Goal: Find specific page/section

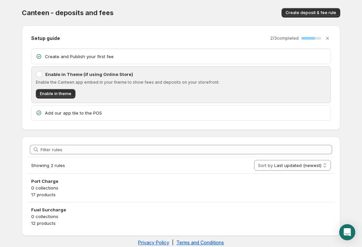
click at [351, 231] on icon "Open Intercom Messenger" at bounding box center [347, 232] width 7 height 8
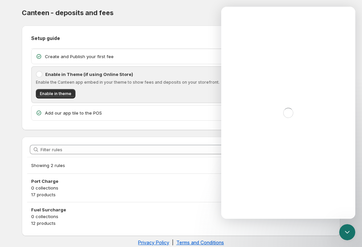
click at [351, 230] on icon "Close Intercom Messenger" at bounding box center [348, 232] width 8 height 8
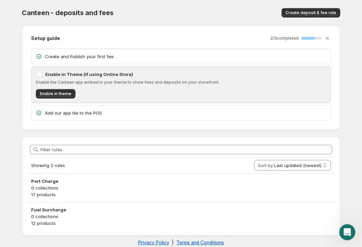
click at [351, 232] on icon "Open Intercom Messenger" at bounding box center [347, 232] width 11 height 11
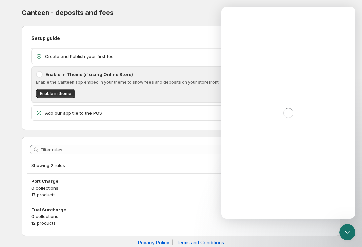
click at [350, 244] on body "Home Help Canteen - deposits and fees. This page is ready Canteen - deposits an…" at bounding box center [181, 123] width 362 height 247
click at [357, 233] on body "Home Help Canteen - deposits and fees. This page is ready Canteen - deposits an…" at bounding box center [181, 123] width 362 height 247
click at [348, 232] on icon "Close Intercom Messenger" at bounding box center [348, 232] width 8 height 8
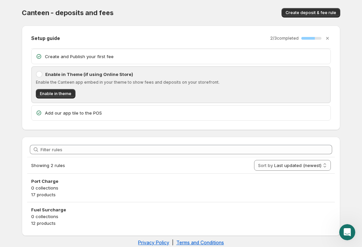
click at [347, 232] on icon "Open Intercom Messenger" at bounding box center [347, 232] width 11 height 11
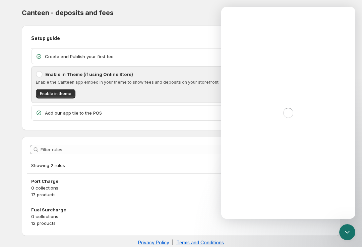
click at [353, 234] on div "Close Intercom Messenger" at bounding box center [348, 232] width 16 height 16
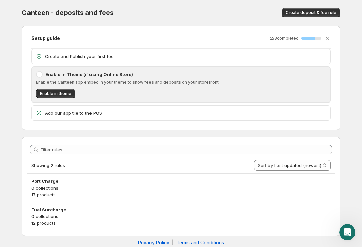
click at [351, 230] on icon "Open Intercom Messenger" at bounding box center [347, 232] width 11 height 11
